Goal: Navigation & Orientation: Find specific page/section

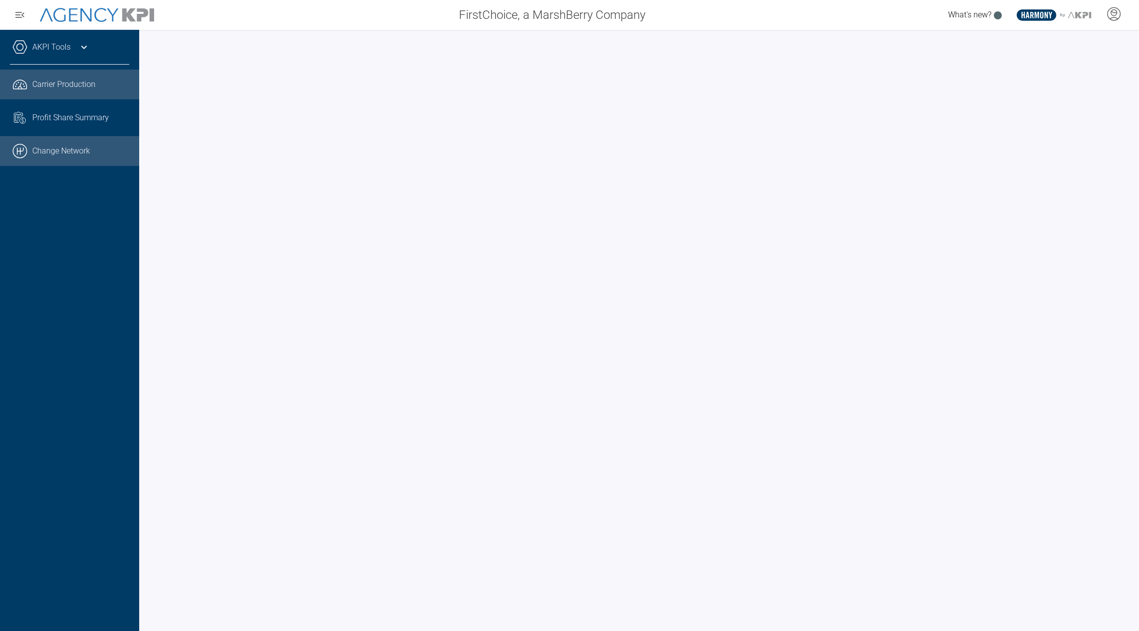
click at [59, 140] on link ".cls-1{fill:none;stroke:#000;stroke-linecap:round;stroke-linejoin:round;stroke-…" at bounding box center [69, 151] width 139 height 30
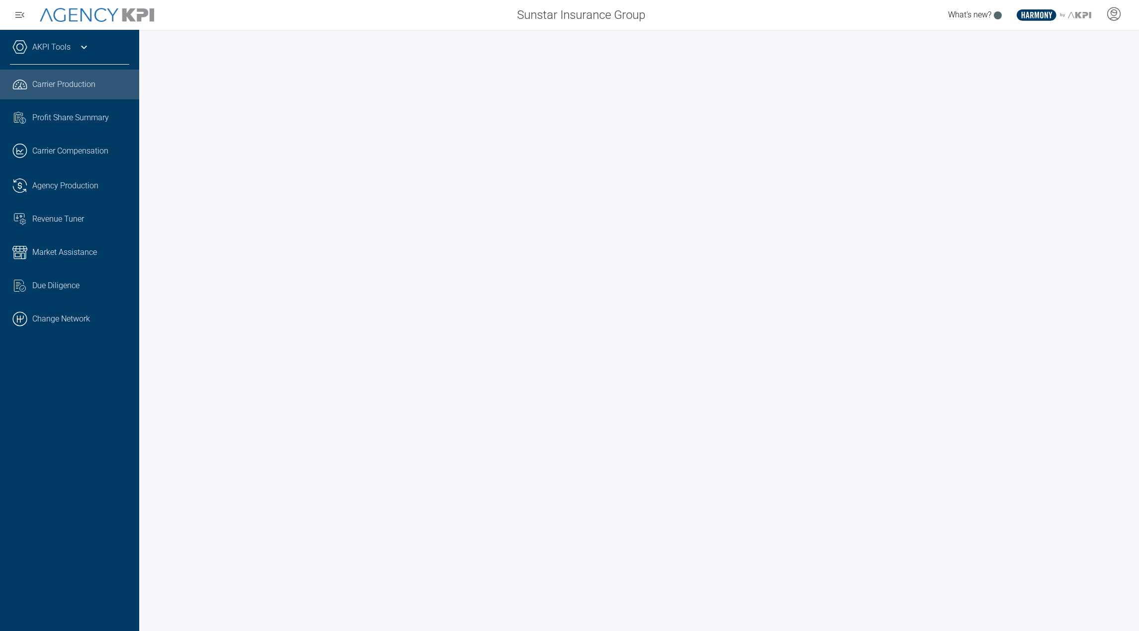
click at [79, 58] on div "AKPI Tools" at bounding box center [69, 52] width 119 height 25
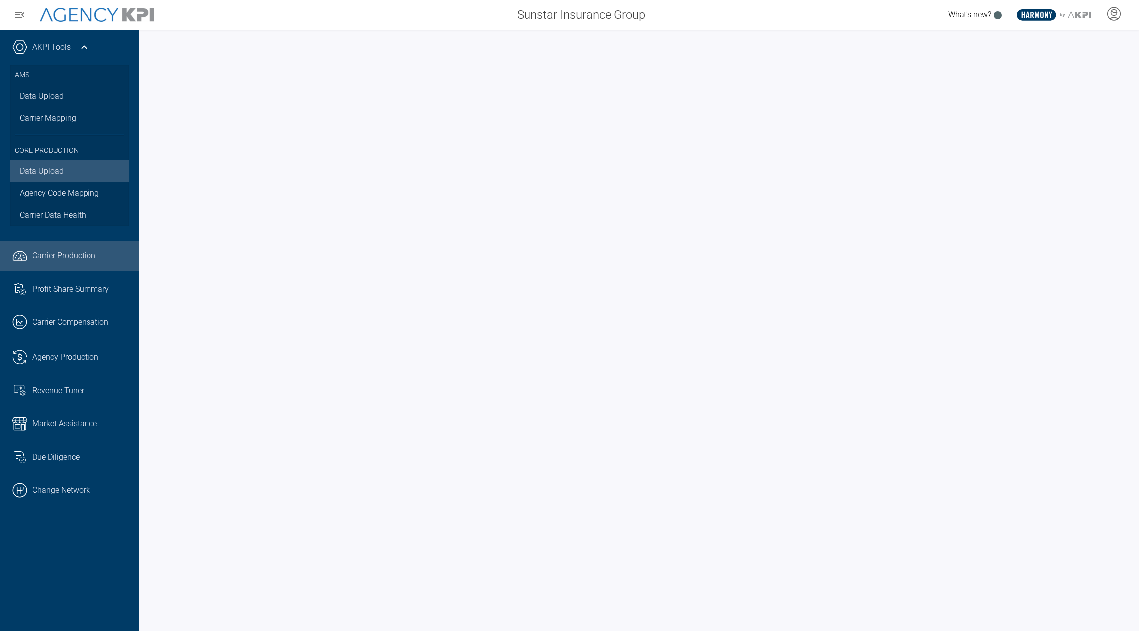
click at [52, 174] on link "Data Upload" at bounding box center [69, 172] width 119 height 22
click at [72, 218] on span "Carrier Data Health" at bounding box center [53, 215] width 66 height 12
click at [77, 268] on link ".cls-1{fill:none;stroke:#221f20;stroke-linecap:round;stroke-linejoin:round;stro…" at bounding box center [69, 256] width 139 height 30
click at [67, 45] on link "AKPI Tools" at bounding box center [51, 47] width 38 height 12
